Goal: Book appointment/travel/reservation

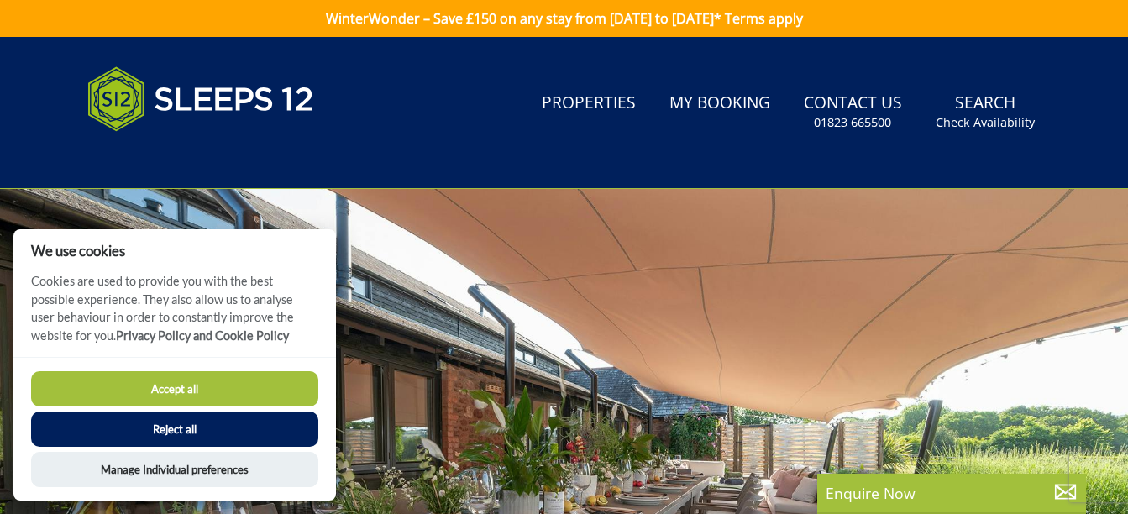
click at [225, 386] on button "Accept all" at bounding box center [174, 388] width 287 height 35
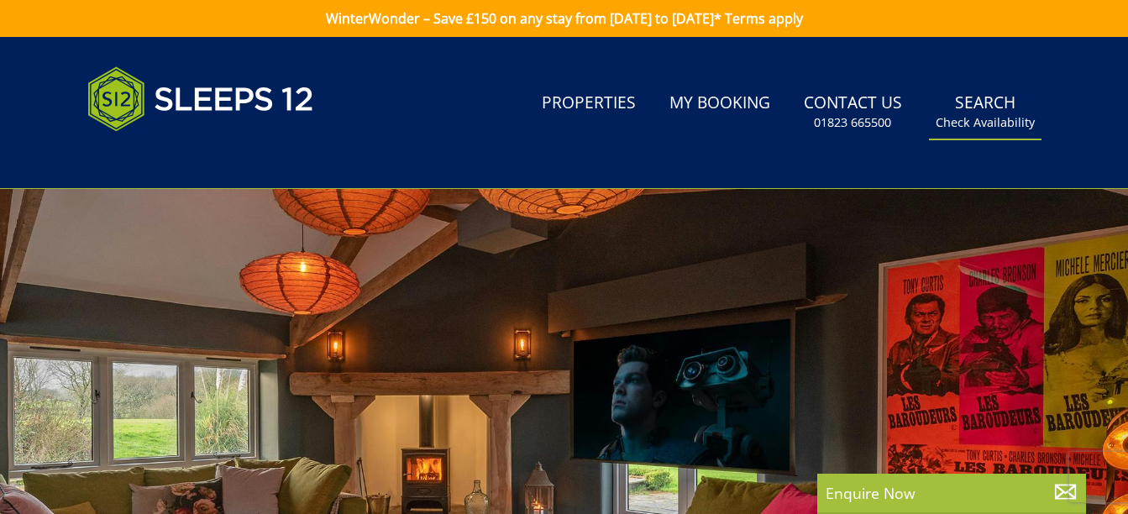
click at [982, 109] on link "Search Check Availability" at bounding box center [985, 112] width 113 height 55
click at [982, 120] on small "Check Availability" at bounding box center [984, 122] width 99 height 17
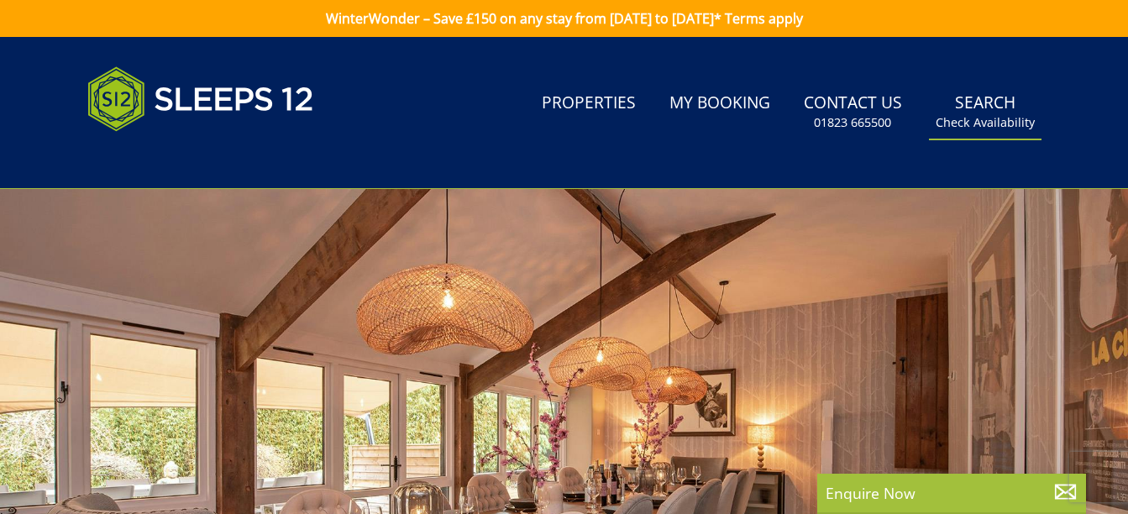
click at [982, 126] on small "Check Availability" at bounding box center [984, 122] width 99 height 17
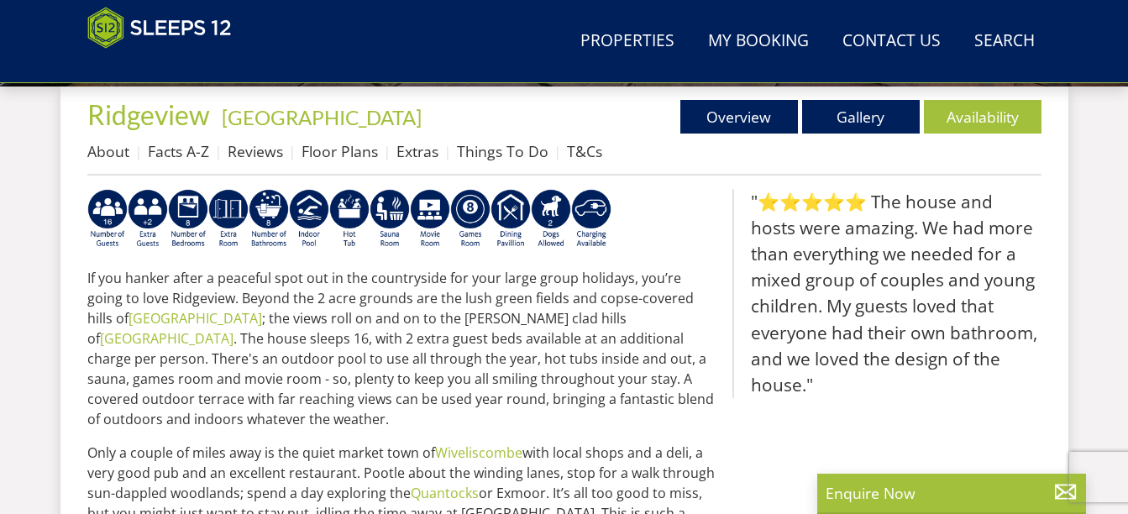
scroll to position [614, 0]
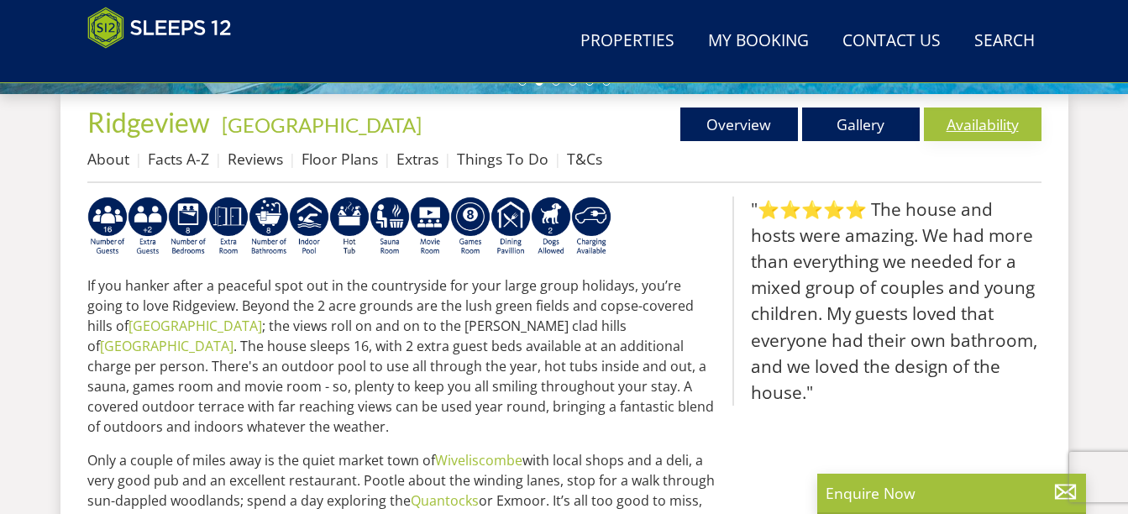
click at [968, 120] on link "Availability" at bounding box center [983, 124] width 118 height 34
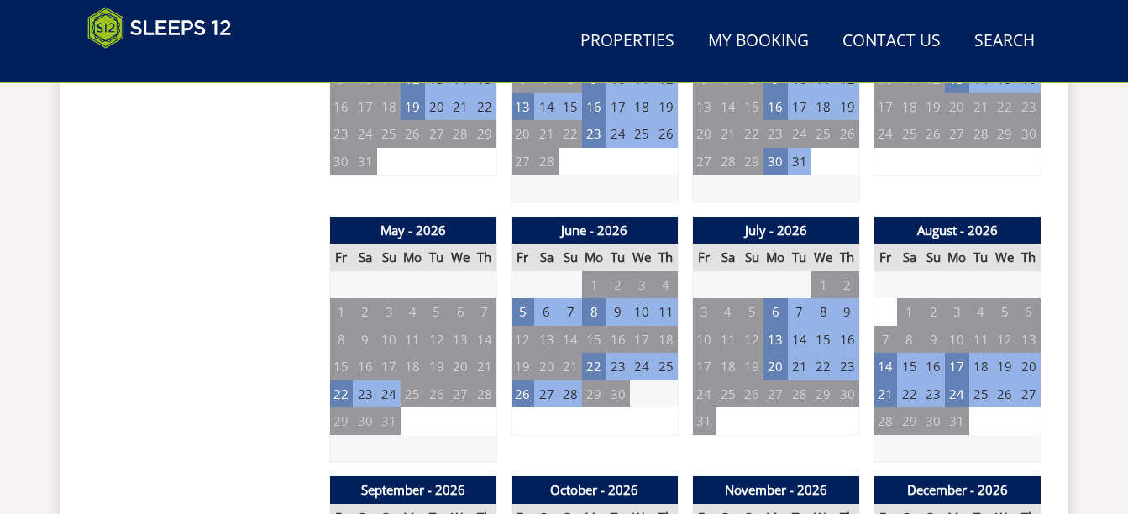
scroll to position [1147, 0]
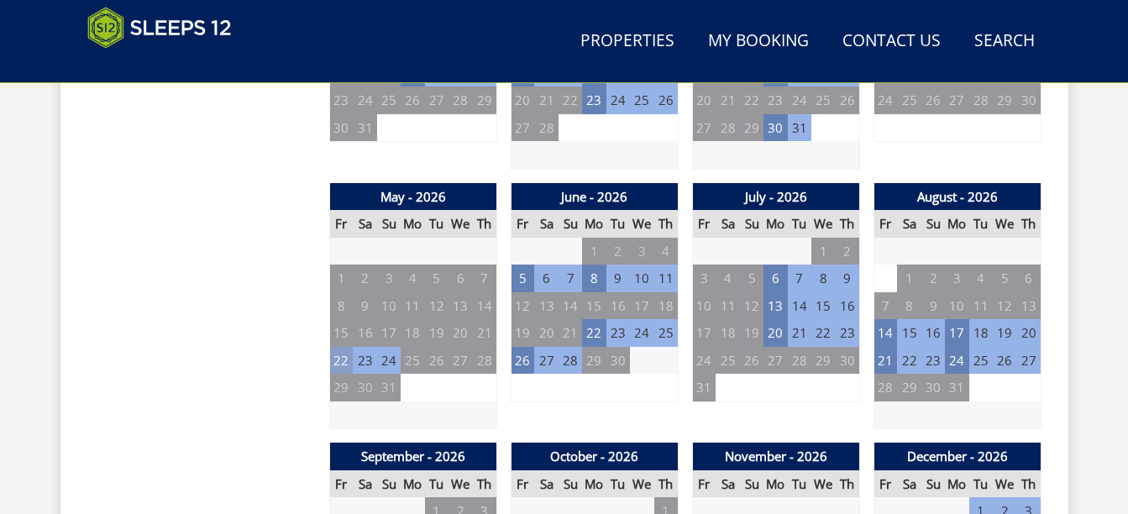
click at [348, 364] on td "22" at bounding box center [341, 361] width 24 height 28
